Goal: Task Accomplishment & Management: Use online tool/utility

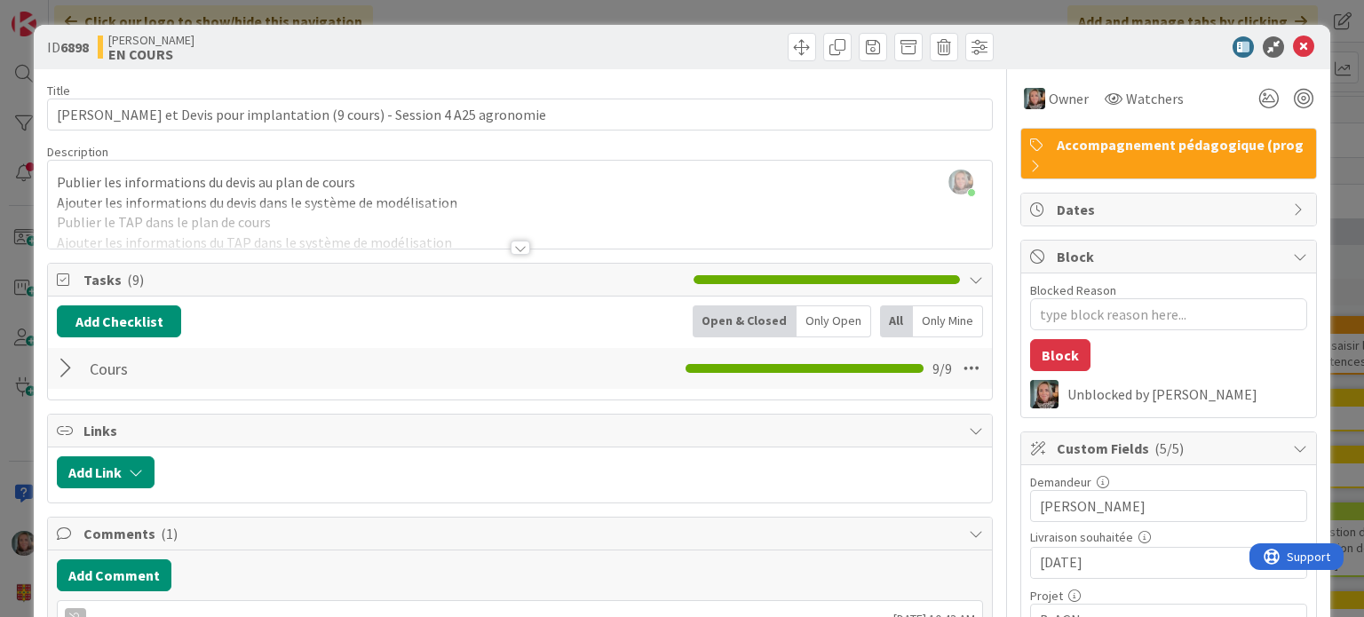
scroll to position [1615, 0]
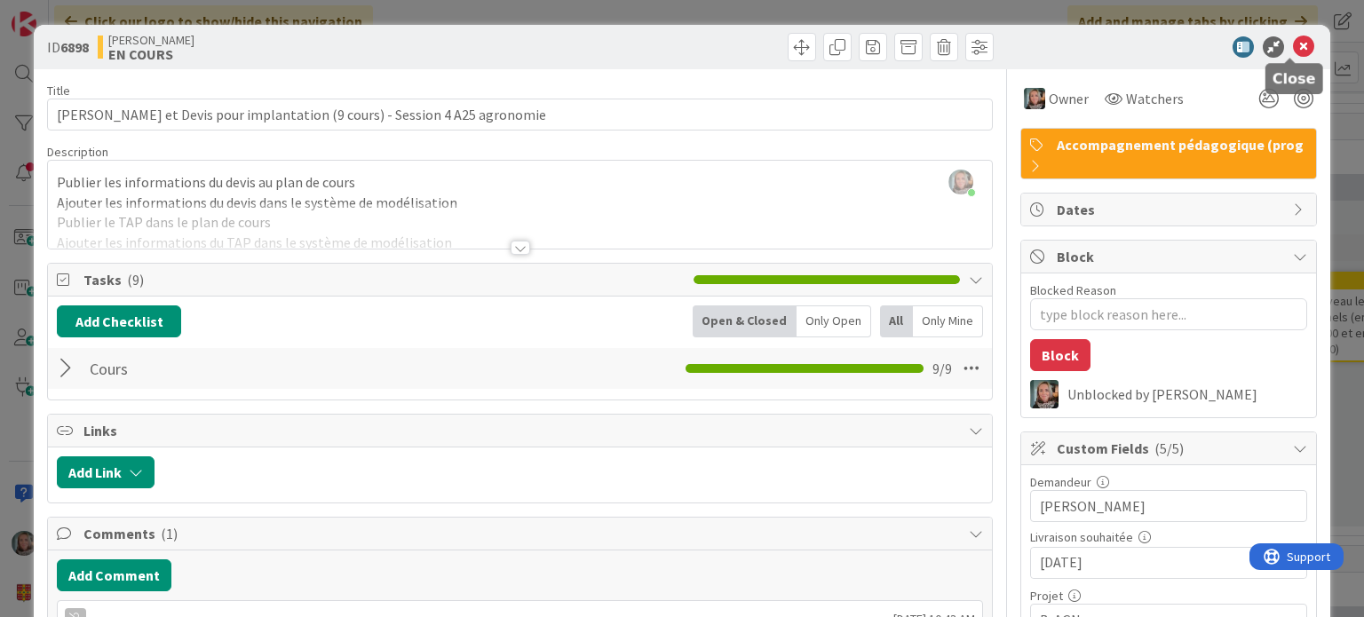
click at [1293, 47] on icon at bounding box center [1303, 46] width 21 height 21
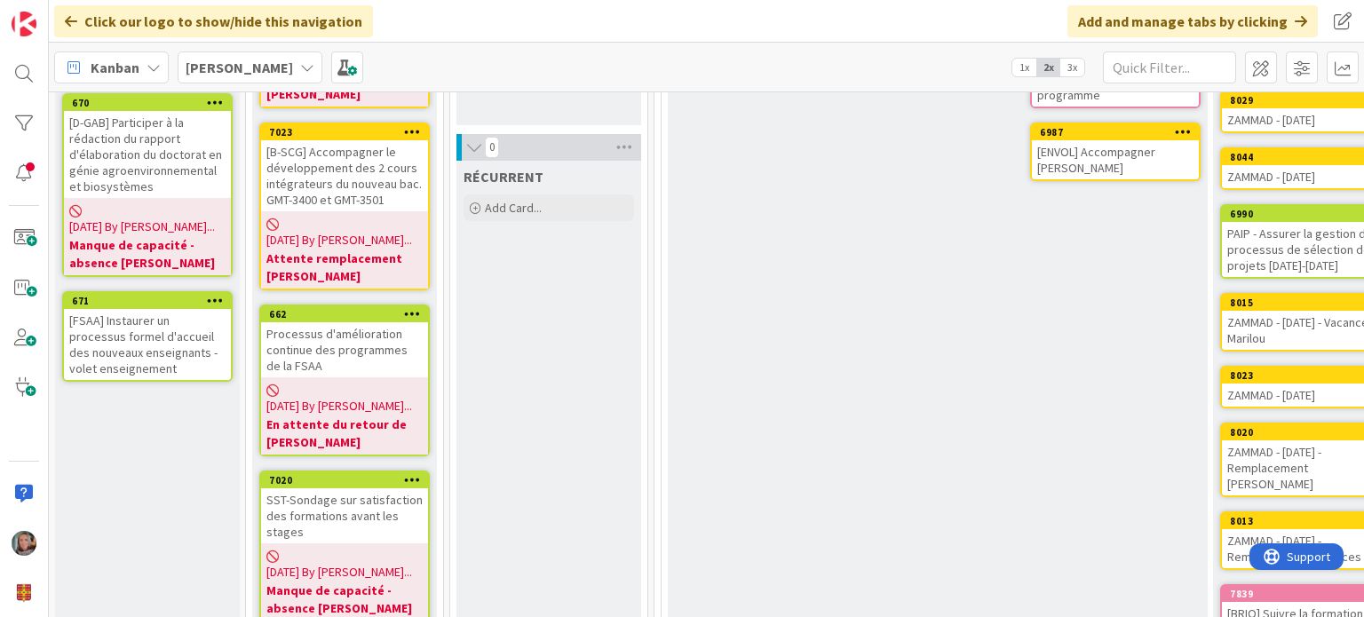
scroll to position [153, 0]
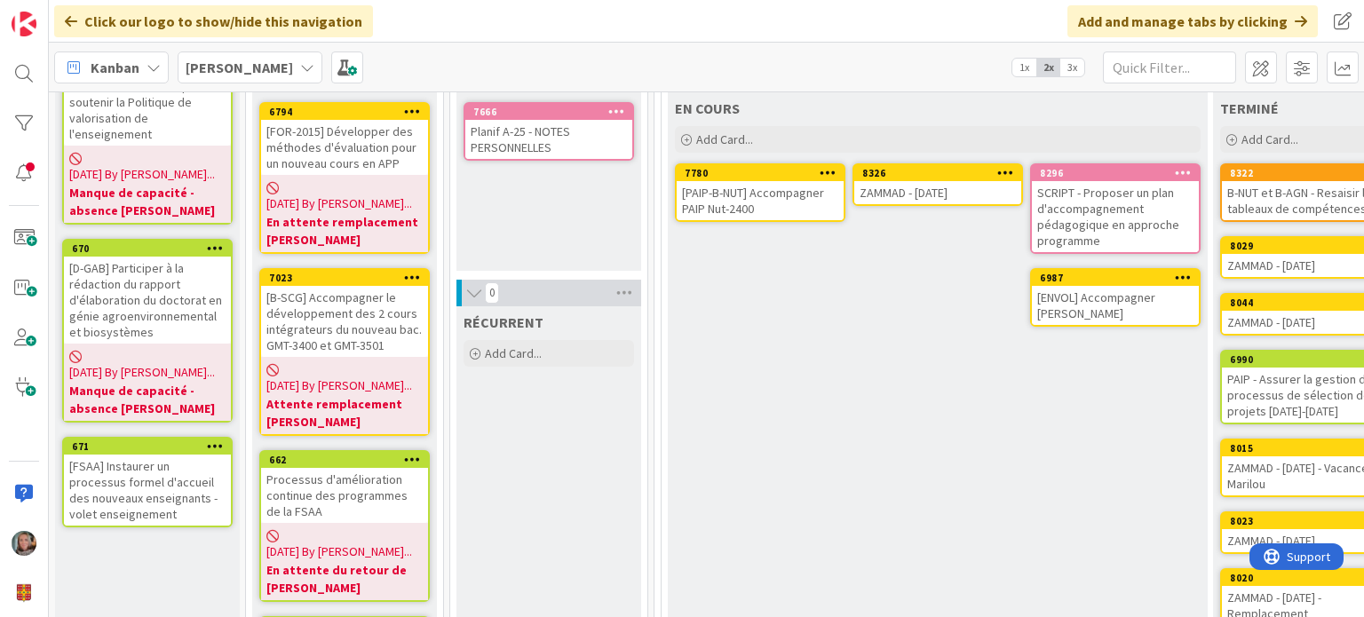
click at [749, 186] on div "[PAIP-B-NUT] Accompagner PAIP Nut-2400" at bounding box center [760, 200] width 167 height 39
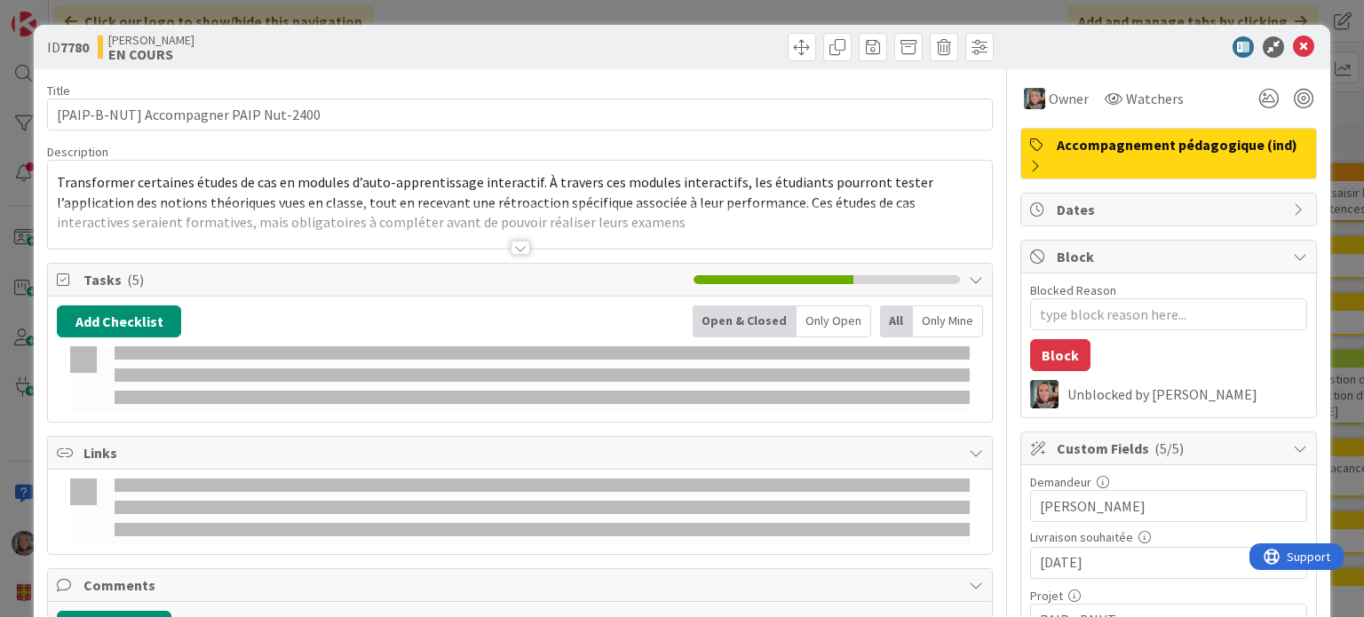
type textarea "x"
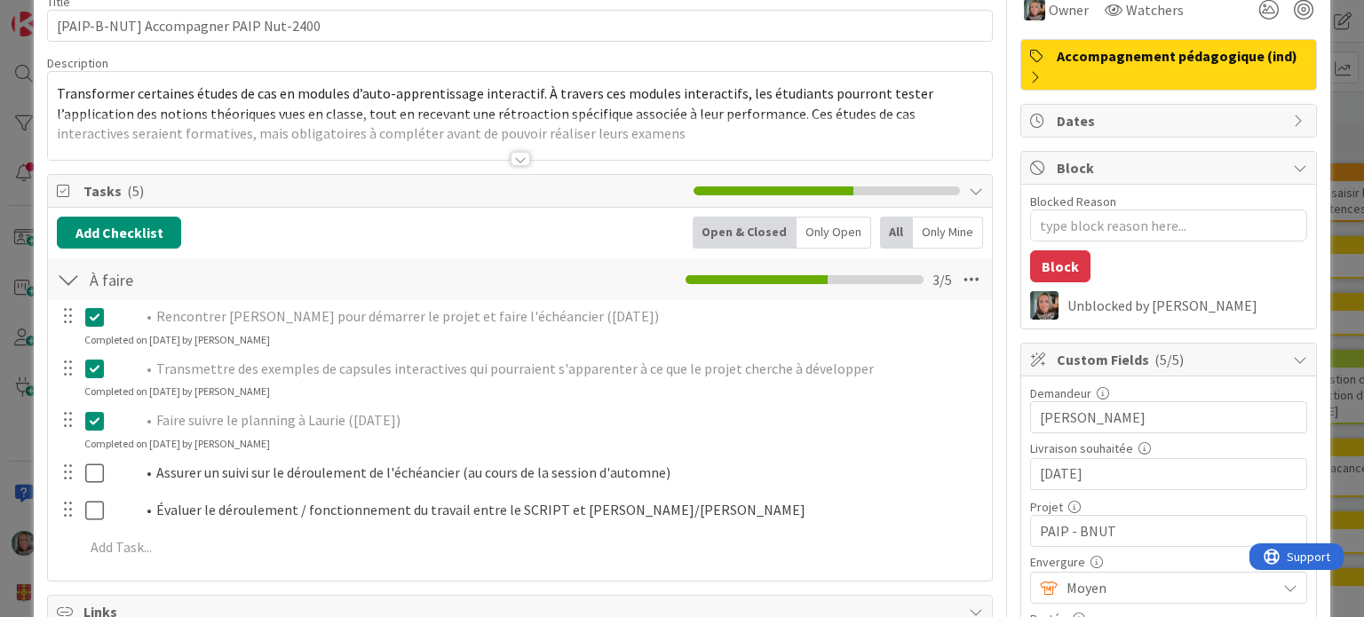
scroll to position [178, 0]
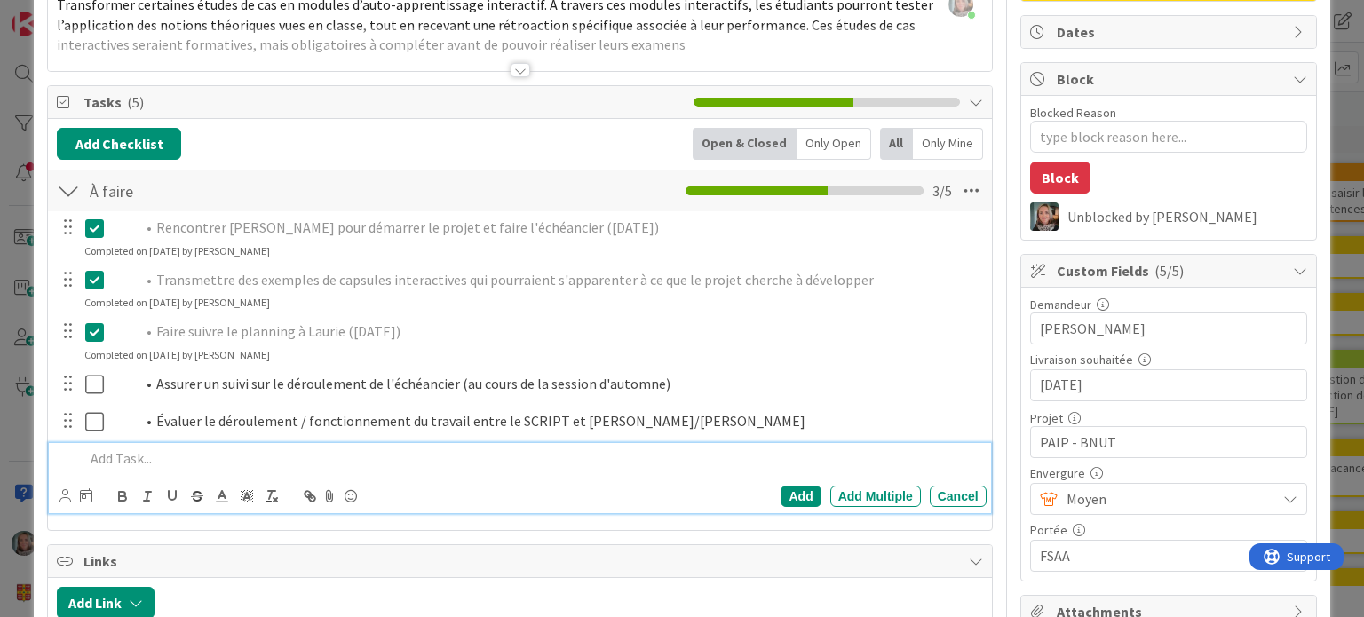
click at [94, 461] on p at bounding box center [531, 459] width 895 height 20
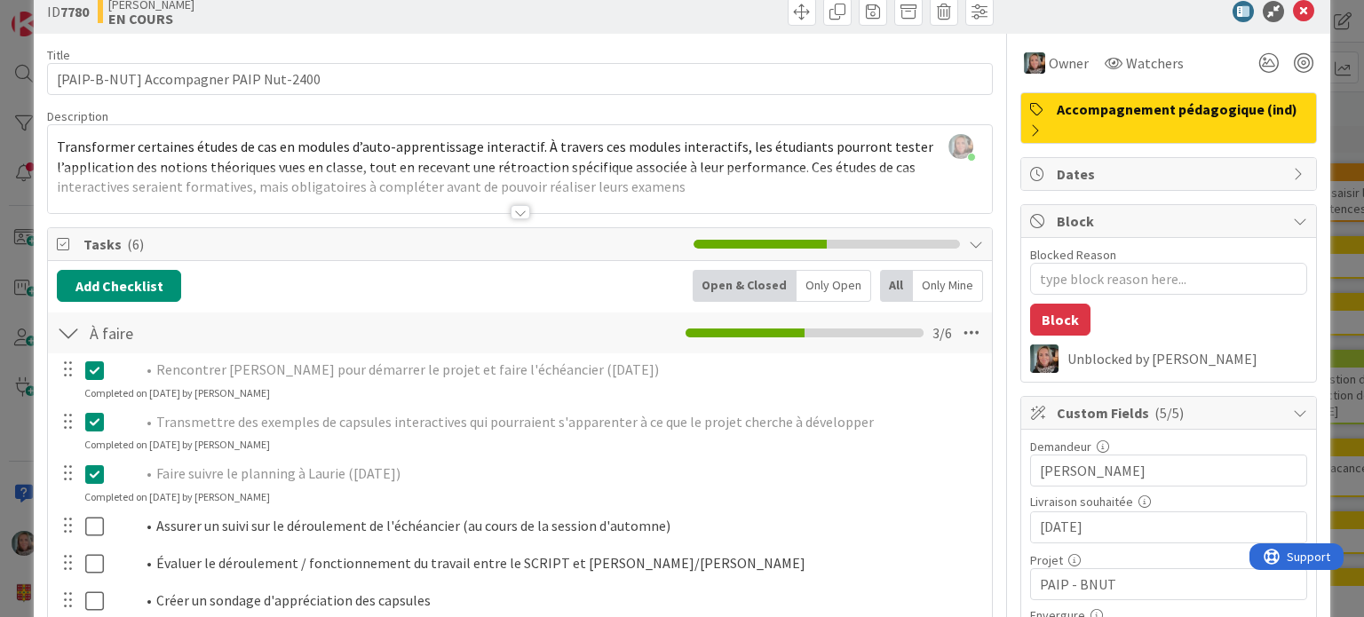
scroll to position [0, 0]
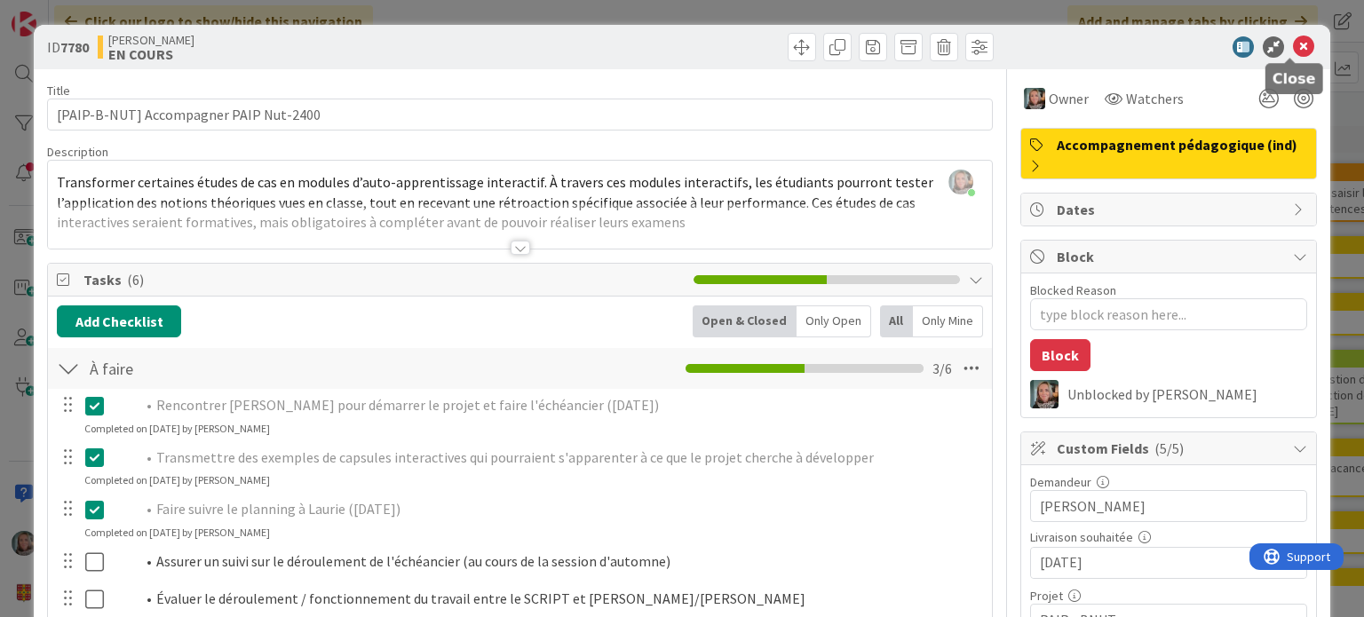
click at [1293, 42] on icon at bounding box center [1303, 46] width 21 height 21
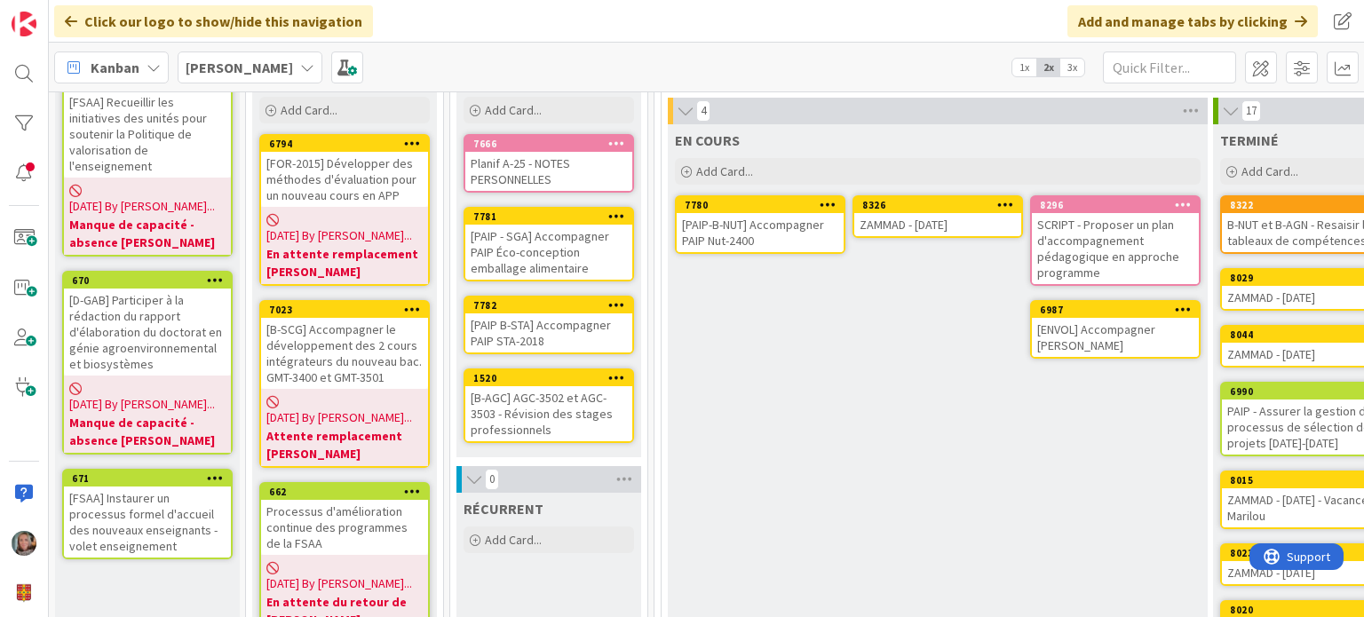
scroll to position [123, 0]
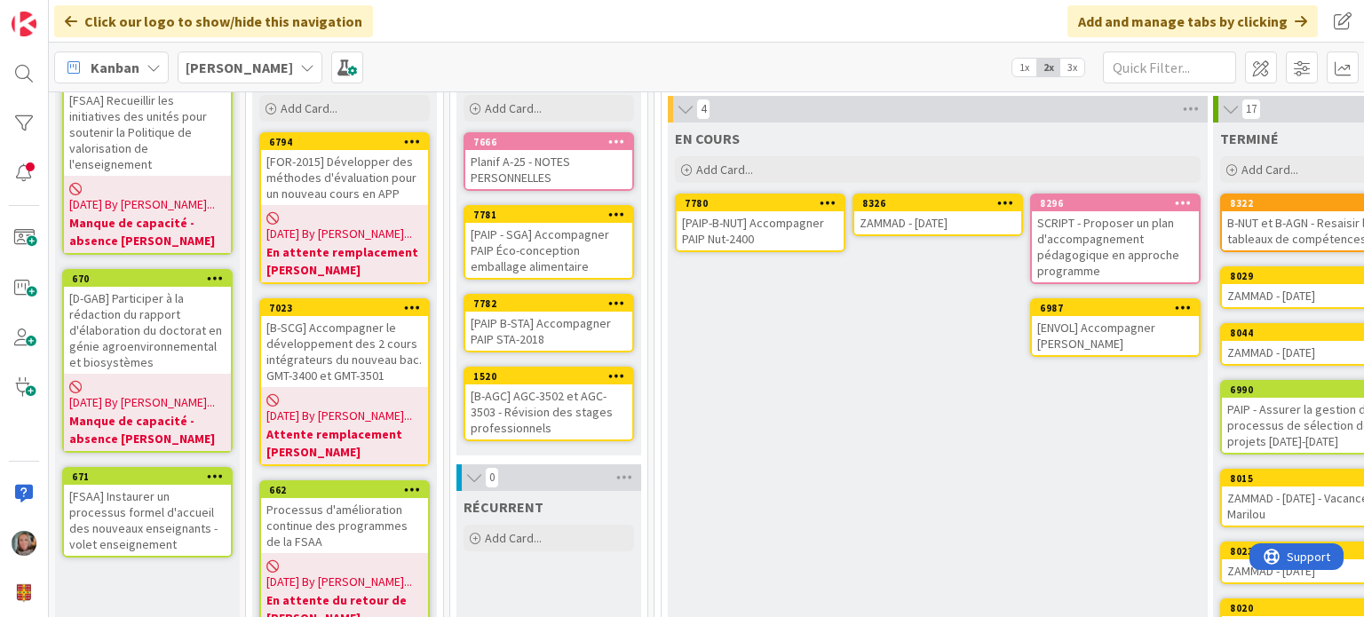
click at [505, 407] on div "[B-AGC] AGC-3502 et AGC-3503 - Révision des stages professionnels" at bounding box center [548, 412] width 167 height 55
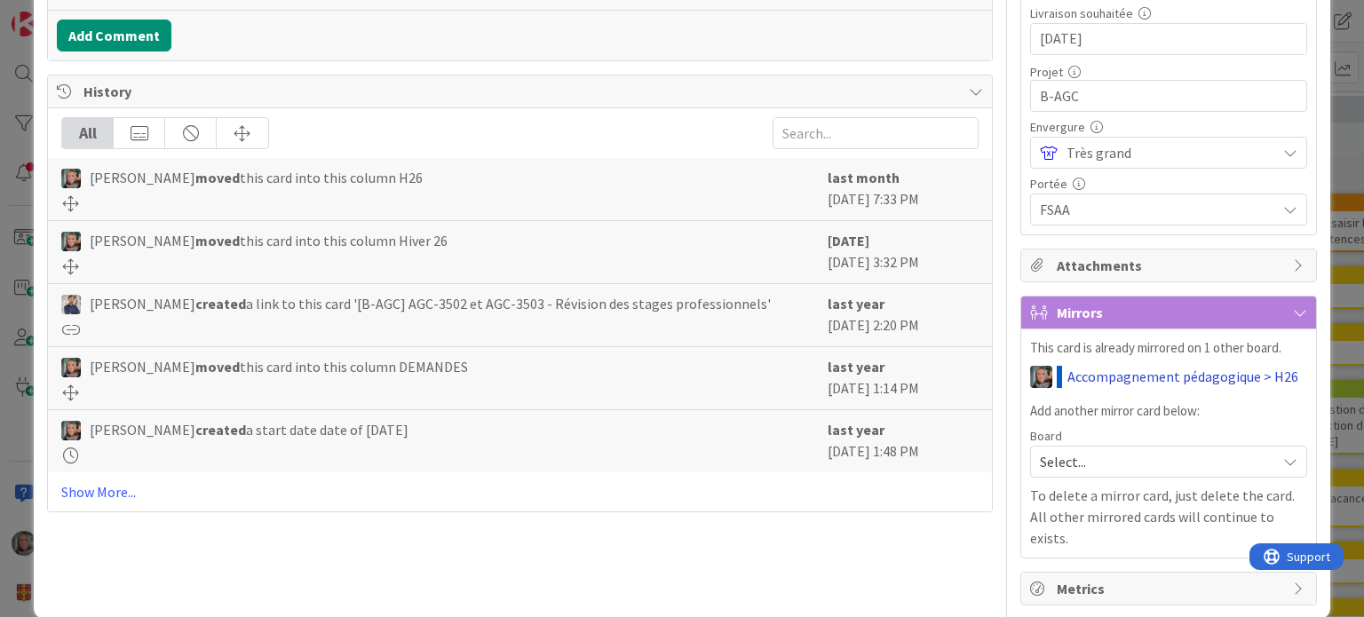
click at [1248, 370] on link "Accompagnement pédagogique > H26" at bounding box center [1183, 376] width 231 height 21
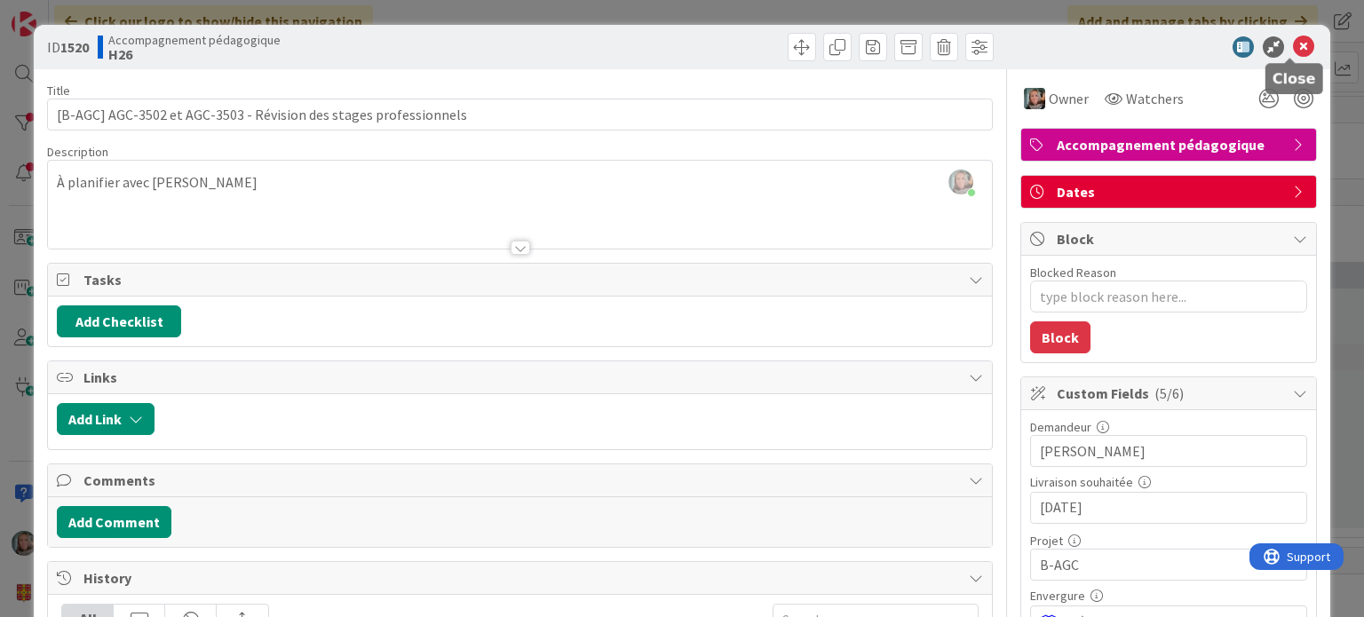
click at [1293, 42] on icon at bounding box center [1303, 46] width 21 height 21
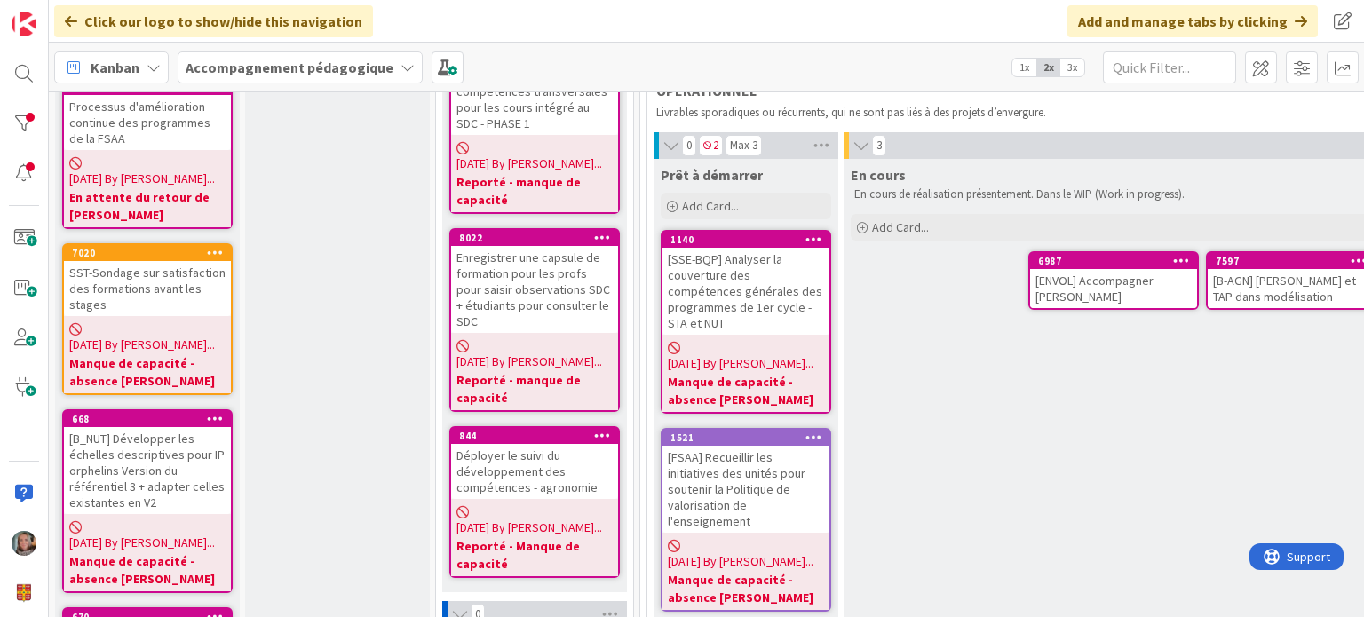
scroll to position [469, 0]
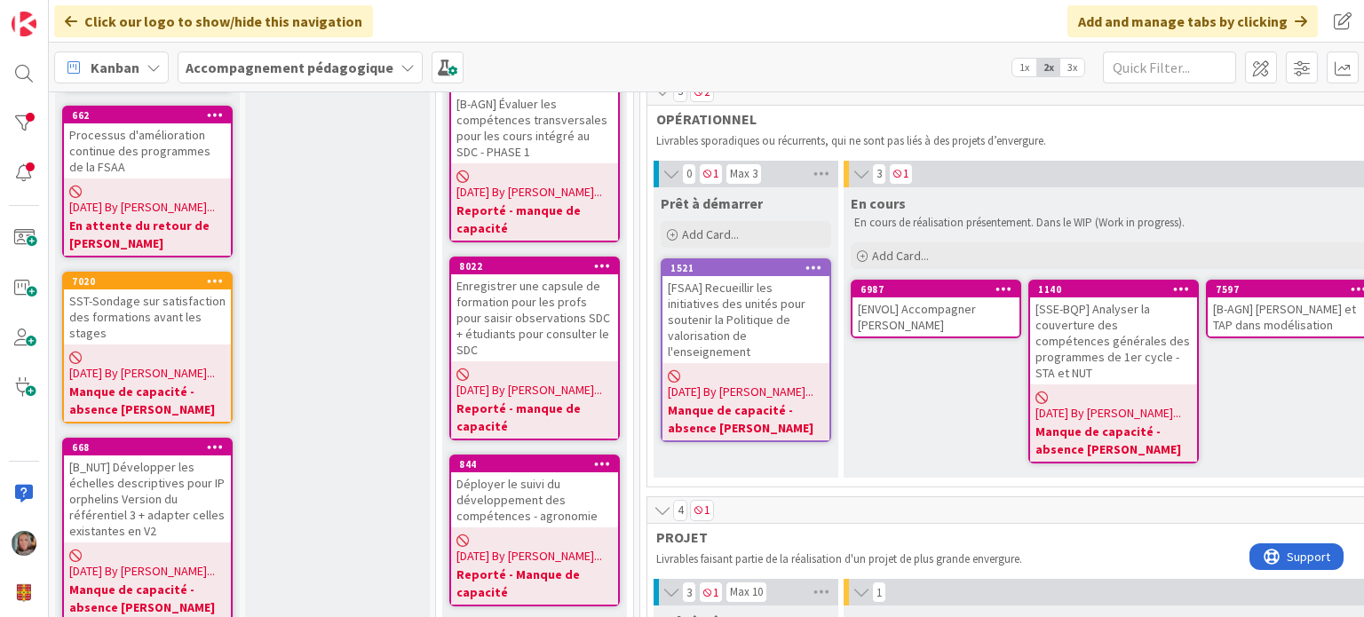
click at [1118, 319] on div "[SSE-BQP] Analyser la couverture des compétences générales des programmes de 1e…" at bounding box center [1113, 341] width 167 height 87
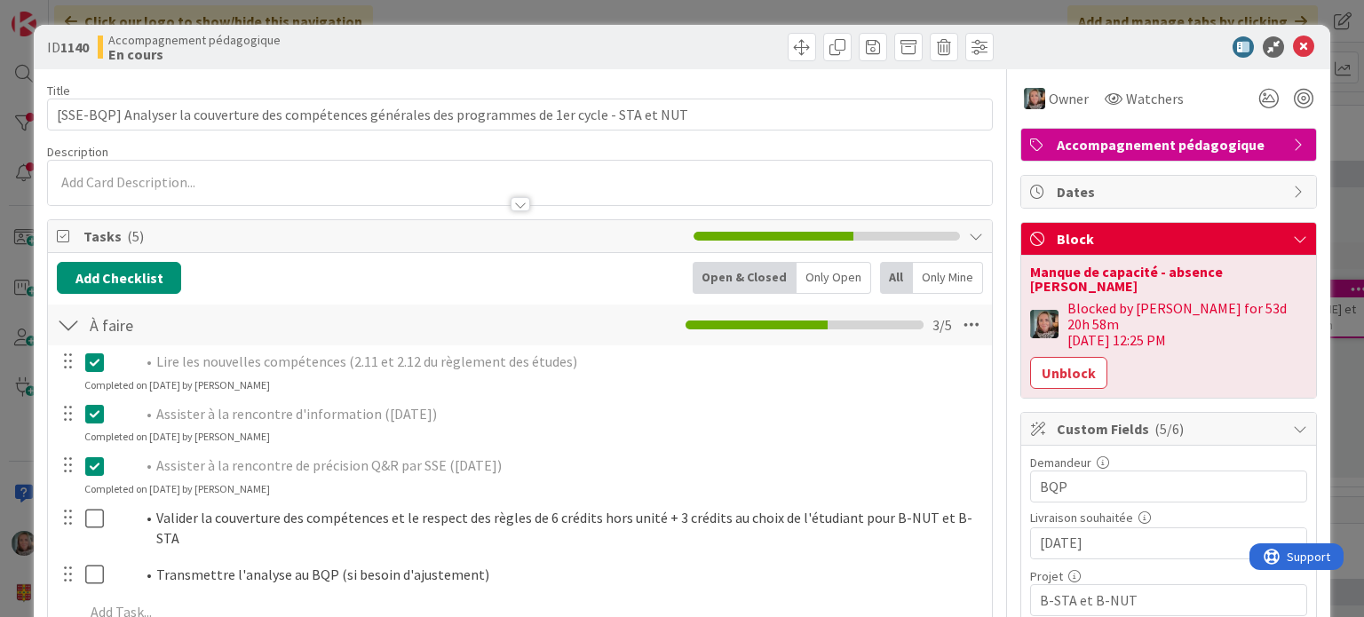
click at [1068, 357] on button "Unblock" at bounding box center [1068, 373] width 77 height 32
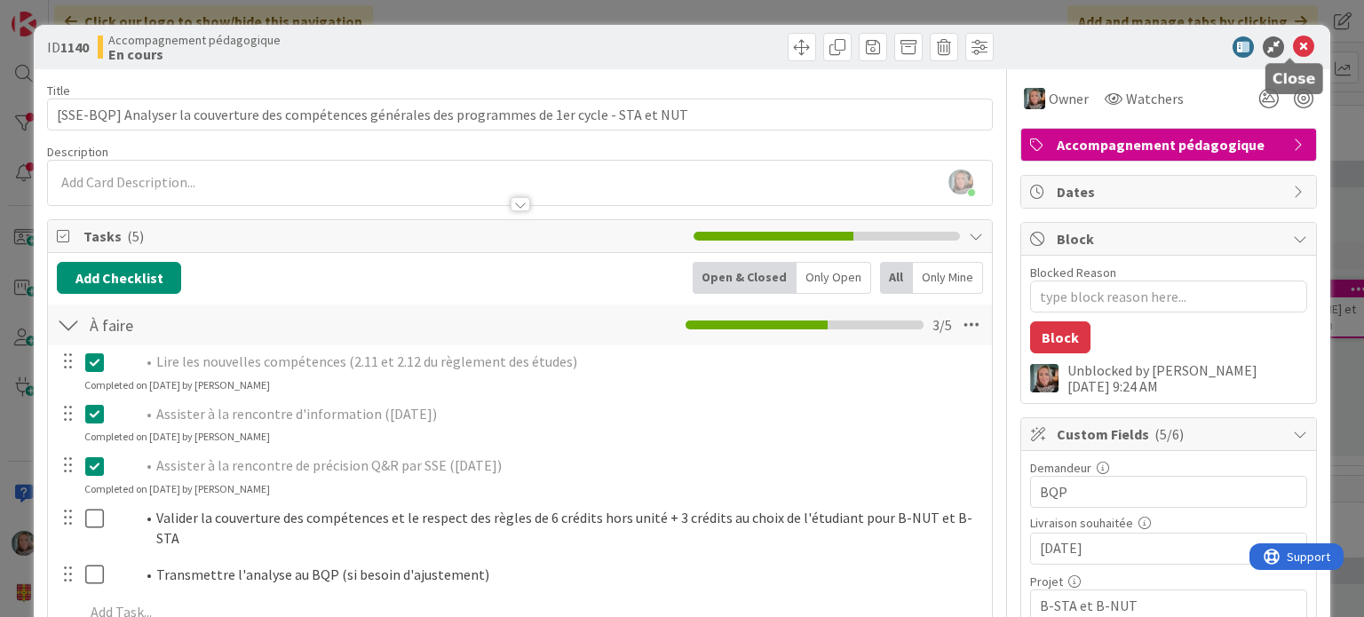
click at [1293, 47] on icon at bounding box center [1303, 46] width 21 height 21
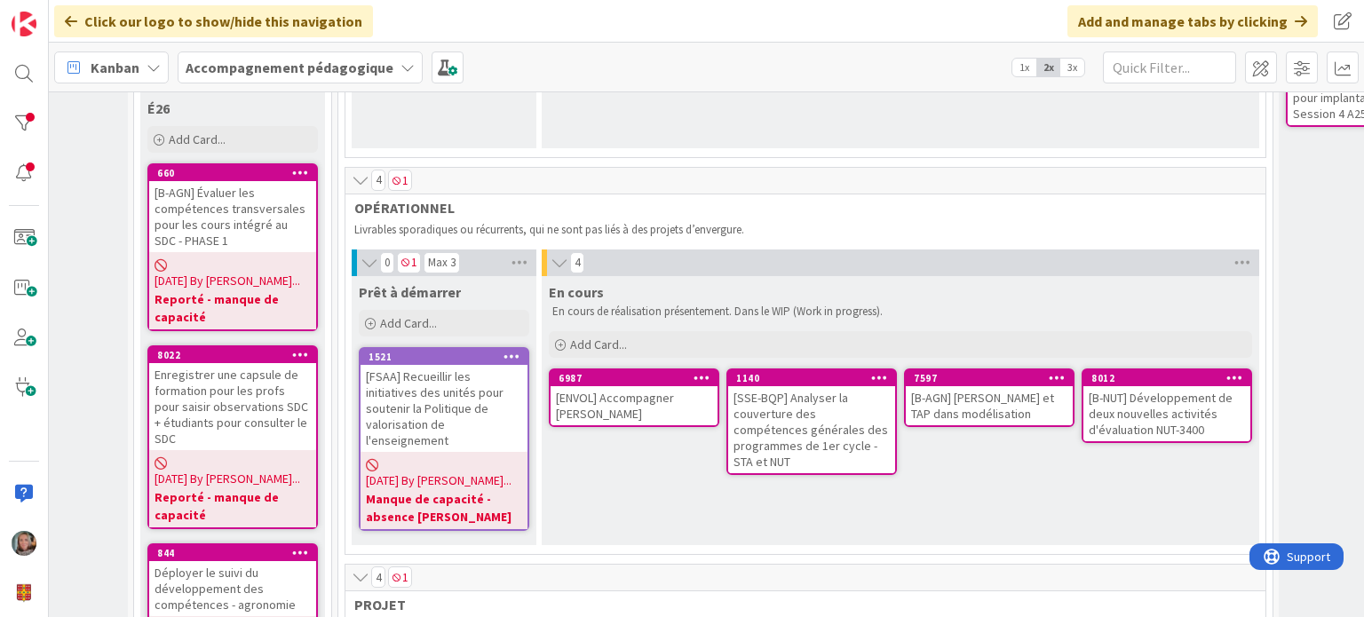
scroll to position [380, 309]
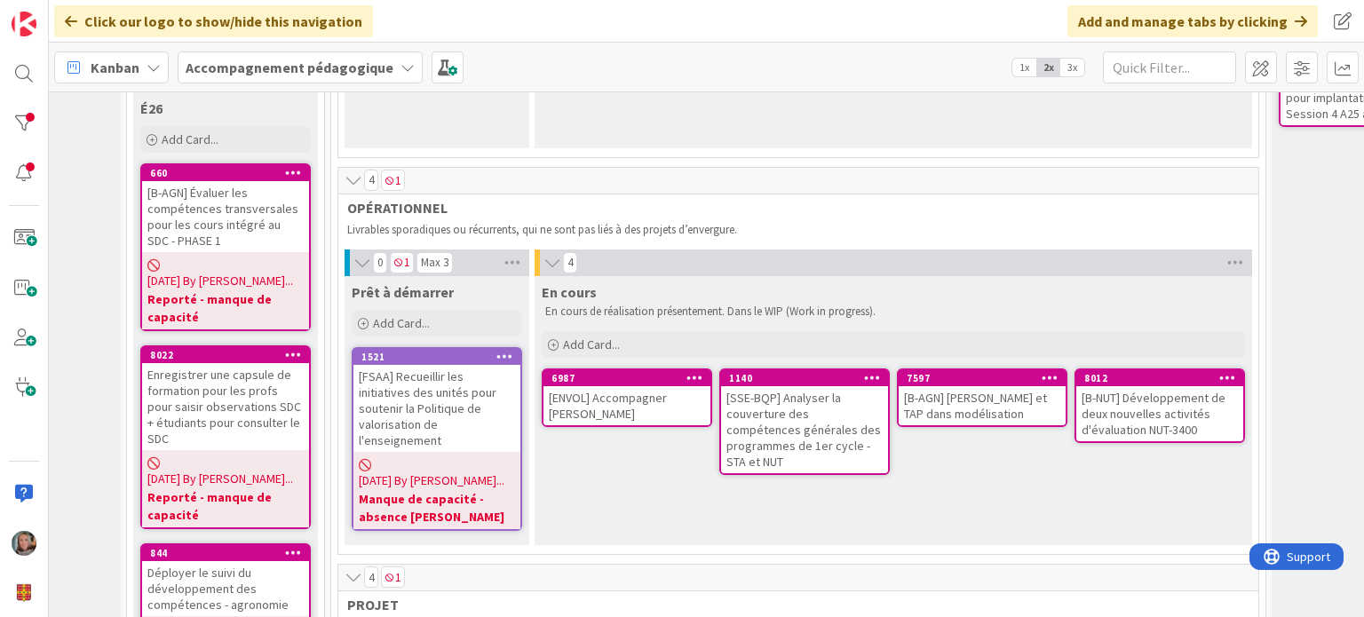
click at [972, 394] on div "[B-AGN] [PERSON_NAME] et TAP dans modélisation" at bounding box center [982, 405] width 167 height 39
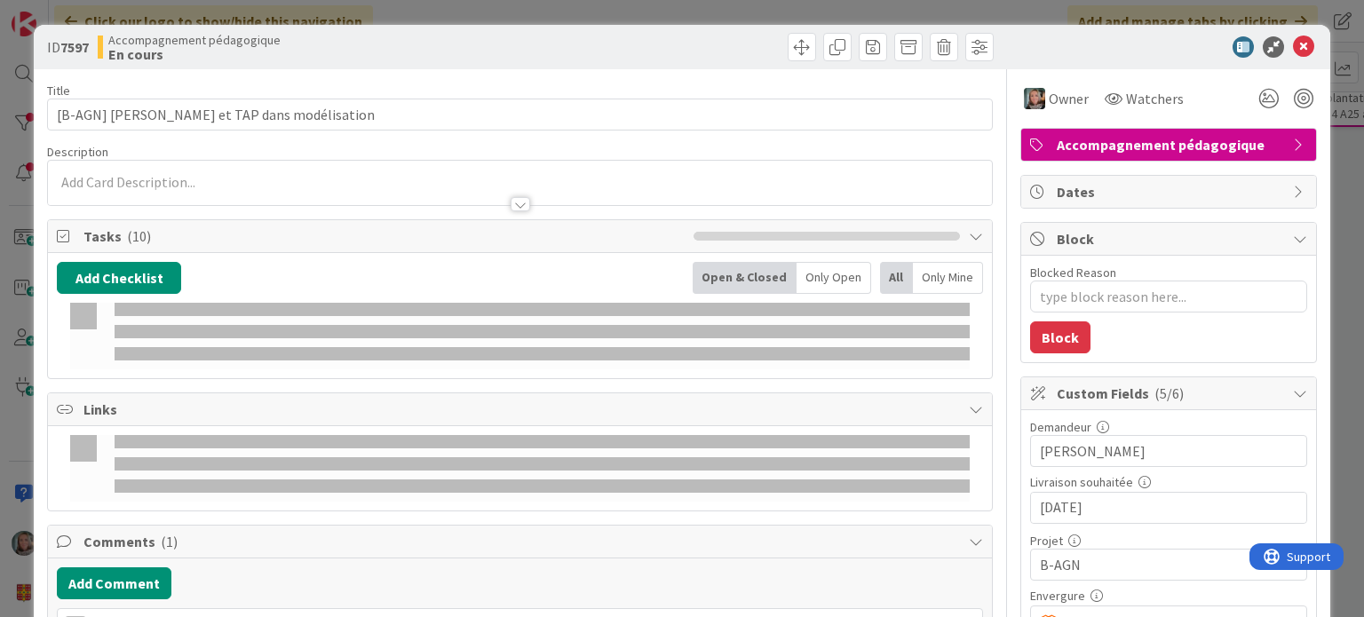
type textarea "x"
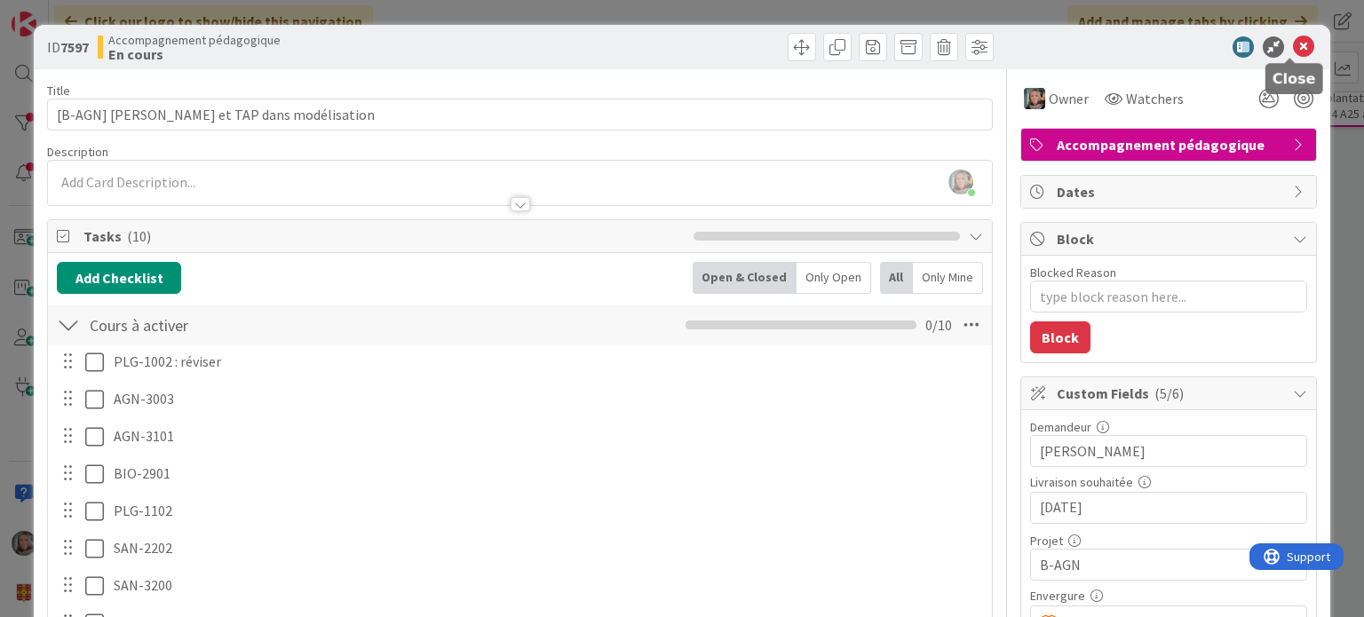
click at [1293, 42] on icon at bounding box center [1303, 46] width 21 height 21
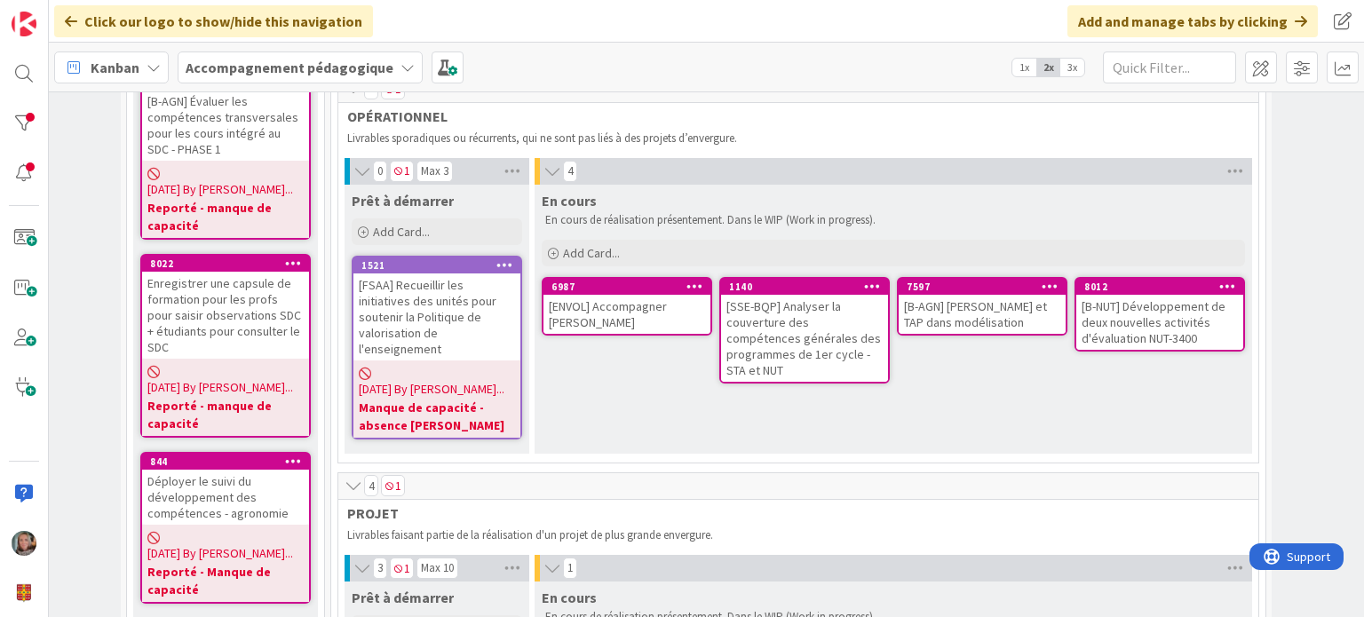
scroll to position [469, 309]
